Goal: Task Accomplishment & Management: Use online tool/utility

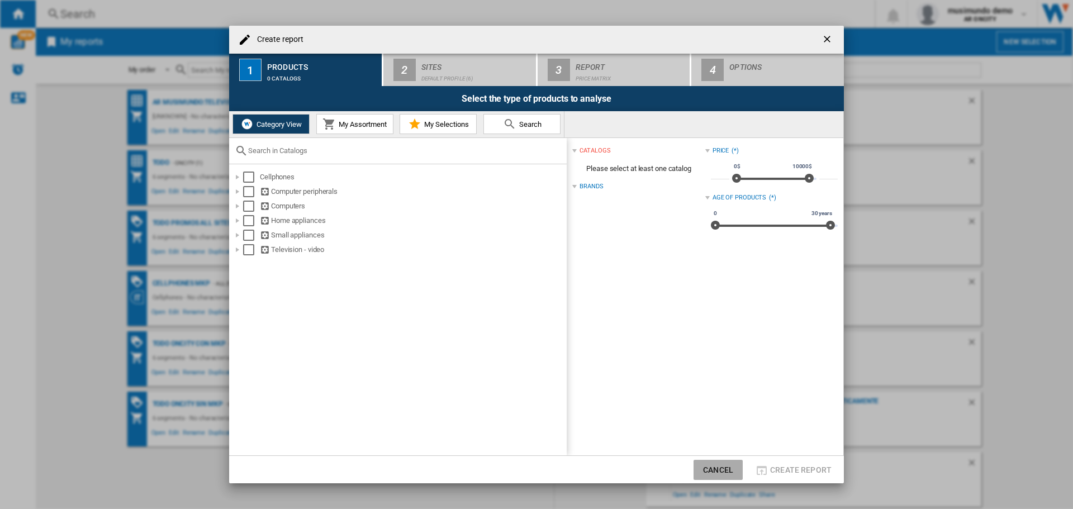
click at [711, 471] on button "Cancel" at bounding box center [717, 470] width 49 height 20
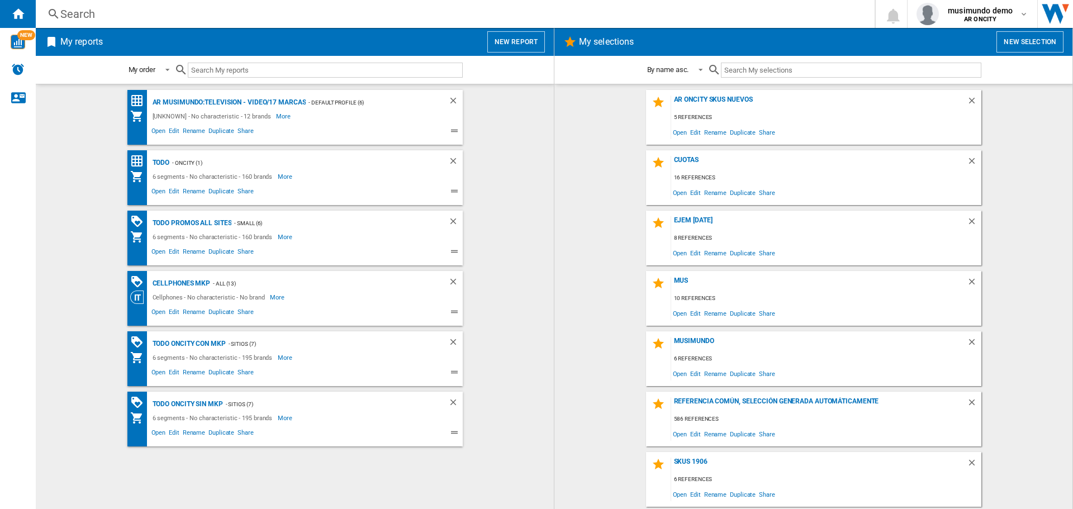
click at [528, 90] on wk-bookmarked-report "AR MUSIMUNDO:Television - video/17 marcas - Default profile (6) [UNKNOWN] - No …" at bounding box center [294, 117] width 495 height 55
click at [518, 40] on button "New report" at bounding box center [516, 41] width 58 height 21
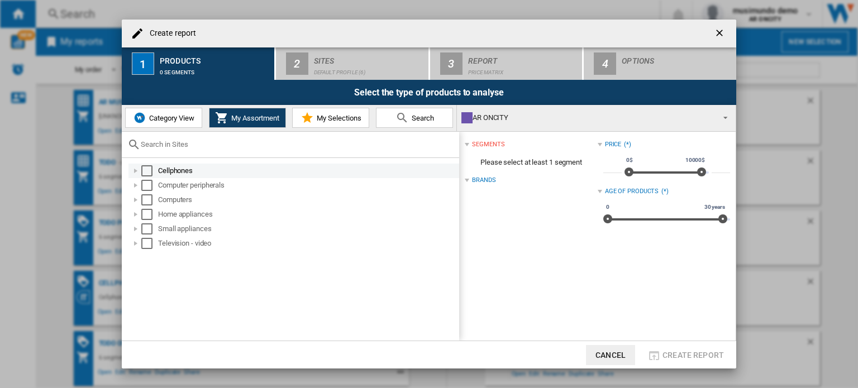
click at [146, 170] on div "Select" at bounding box center [146, 170] width 11 height 11
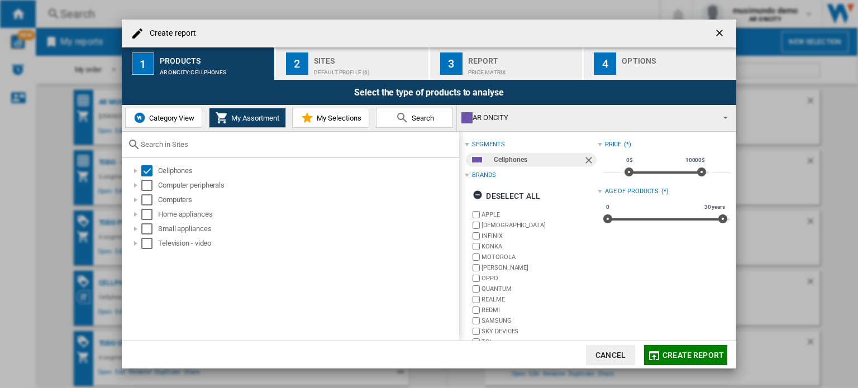
click at [303, 74] on div "2" at bounding box center [297, 64] width 22 height 22
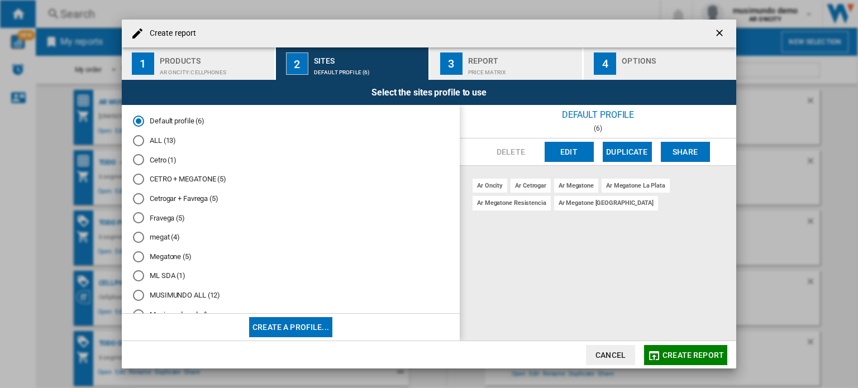
click at [307, 331] on button "Create a profile..." at bounding box center [290, 327] width 83 height 20
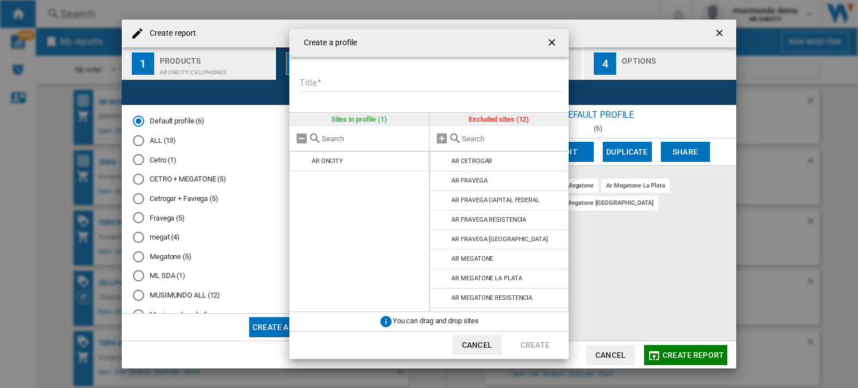
click at [483, 340] on button "Cancel" at bounding box center [476, 345] width 49 height 20
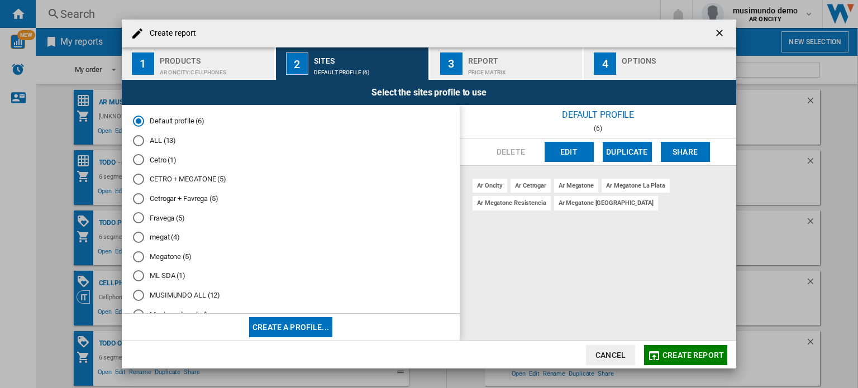
click at [622, 354] on button "Cancel" at bounding box center [610, 355] width 49 height 20
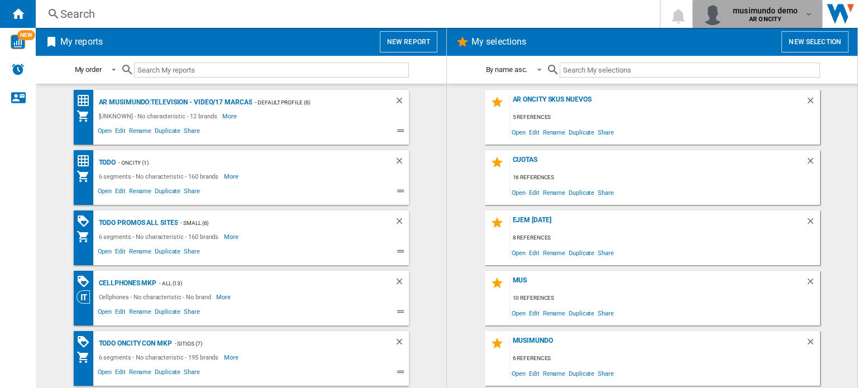
click at [768, 17] on b "AR ONCITY" at bounding box center [765, 19] width 32 height 7
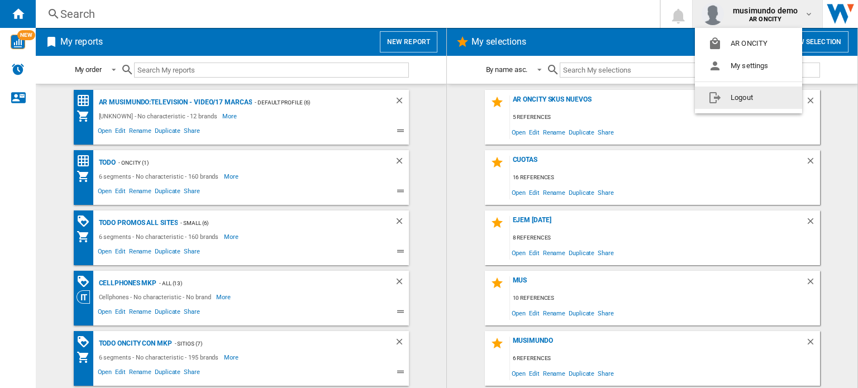
click at [725, 103] on button "Logout" at bounding box center [748, 98] width 107 height 22
